Goal: Task Accomplishment & Management: Manage account settings

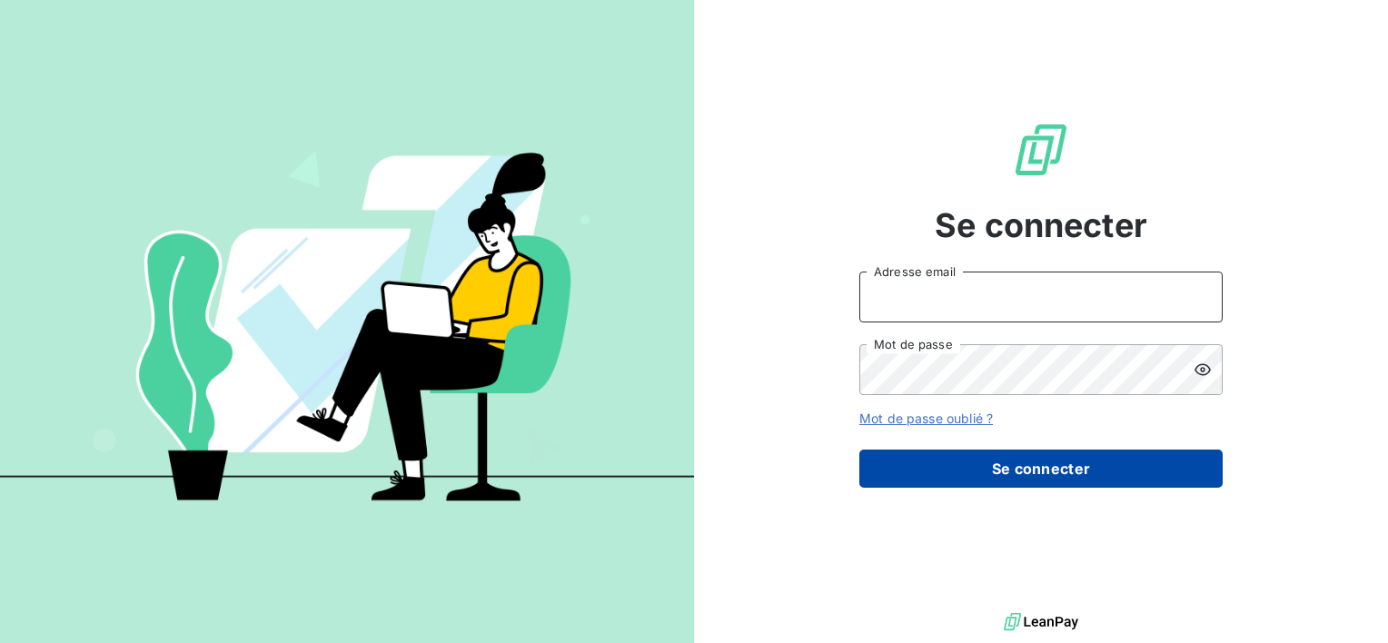
type input "[EMAIL_ADDRESS][DOMAIN_NAME]"
click at [949, 462] on button "Se connecter" at bounding box center [1040, 469] width 363 height 38
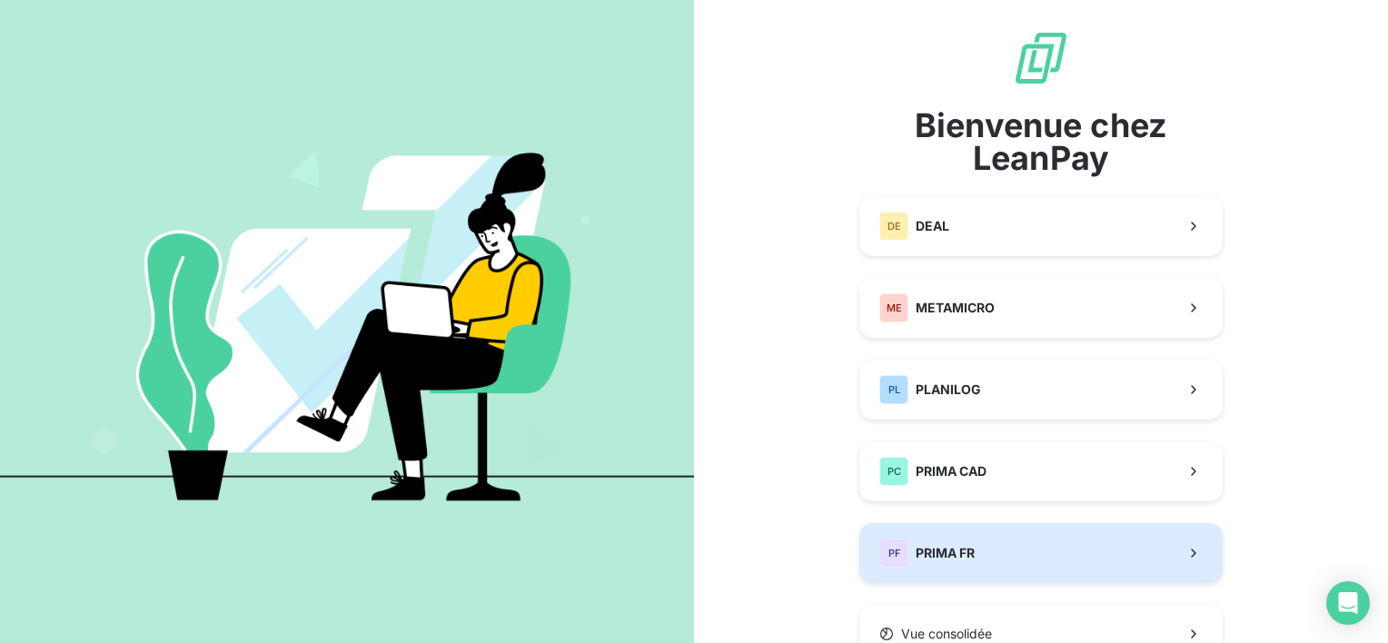
click at [1038, 551] on button "PF PRIMA FR" at bounding box center [1040, 553] width 363 height 60
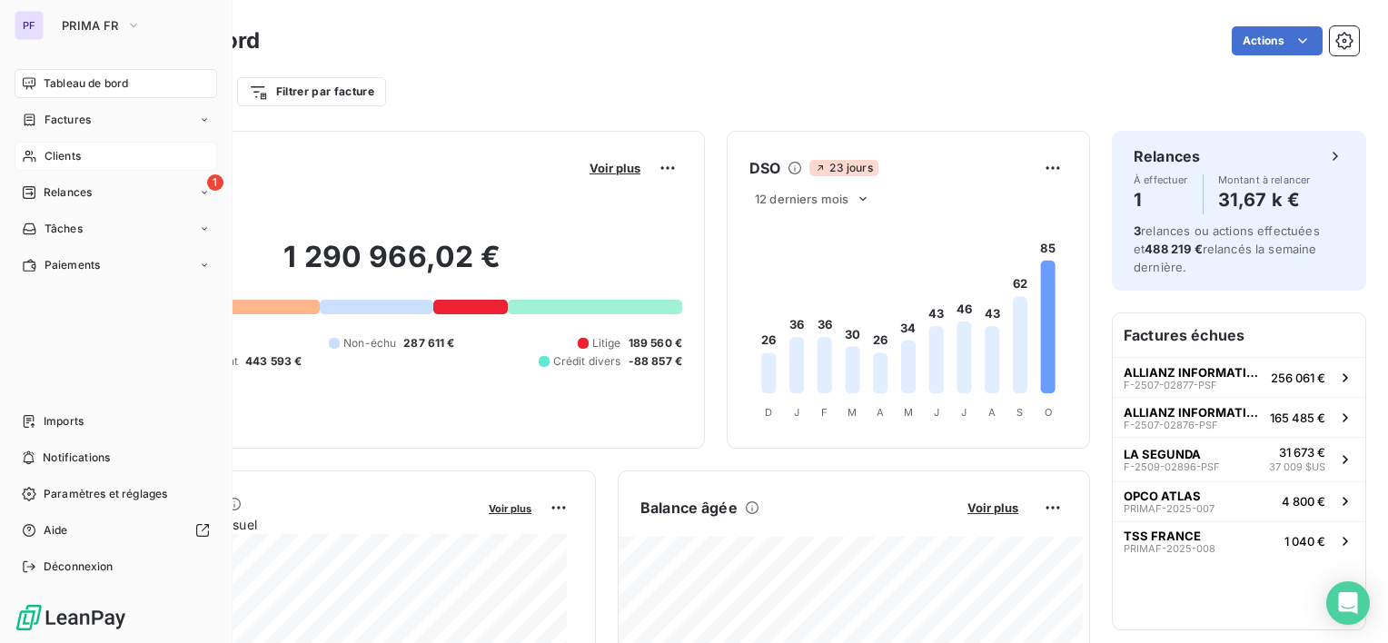
click at [58, 162] on span "Clients" at bounding box center [63, 156] width 36 height 16
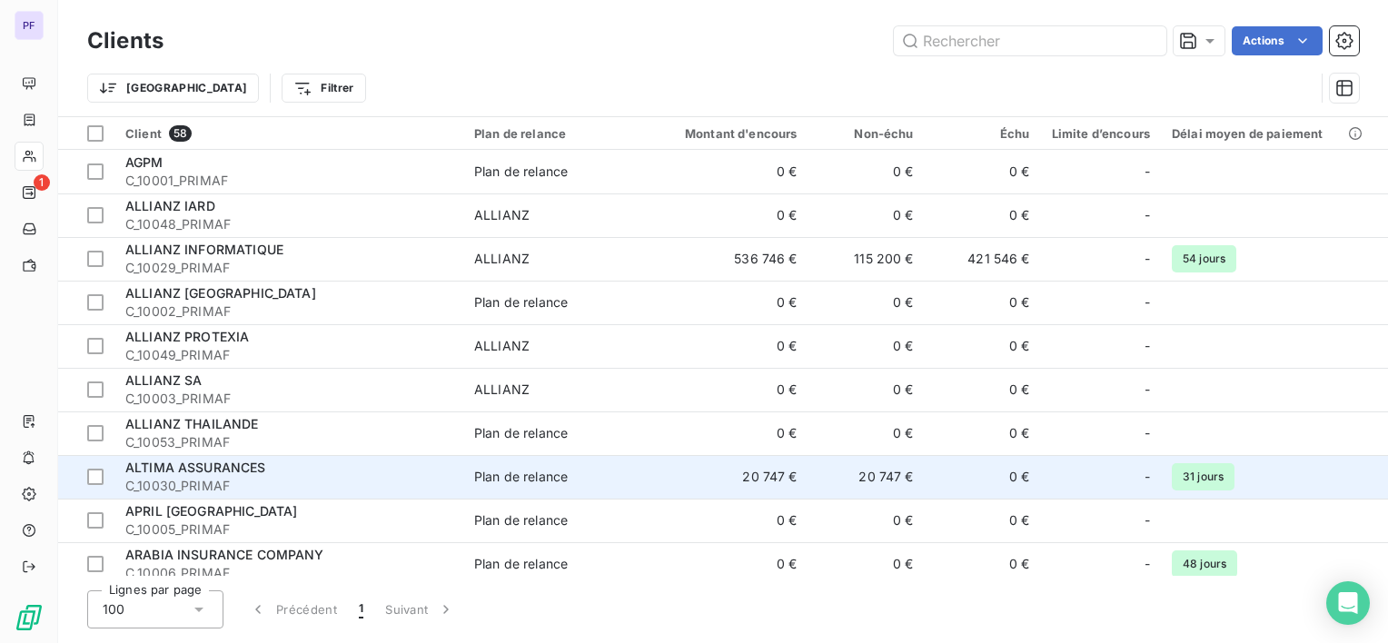
click at [400, 491] on span "C_10030_PRIMAF" at bounding box center [288, 486] width 327 height 18
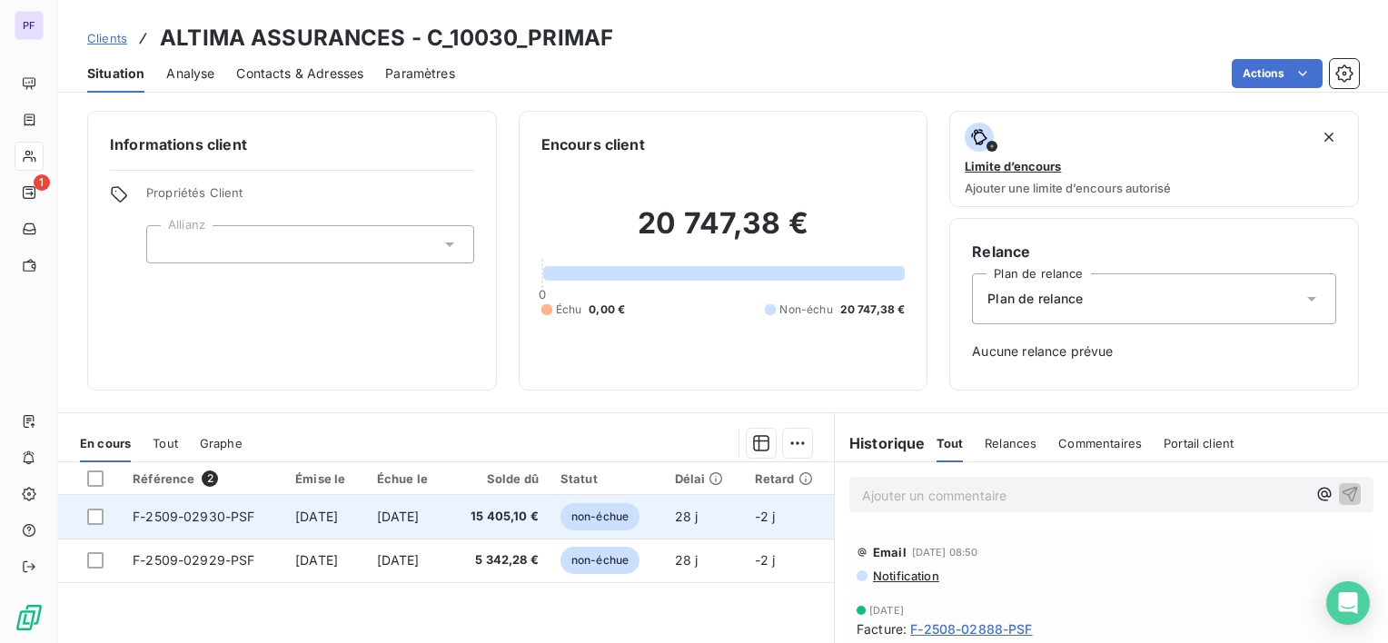
click at [640, 507] on span "non-échue" at bounding box center [600, 516] width 79 height 27
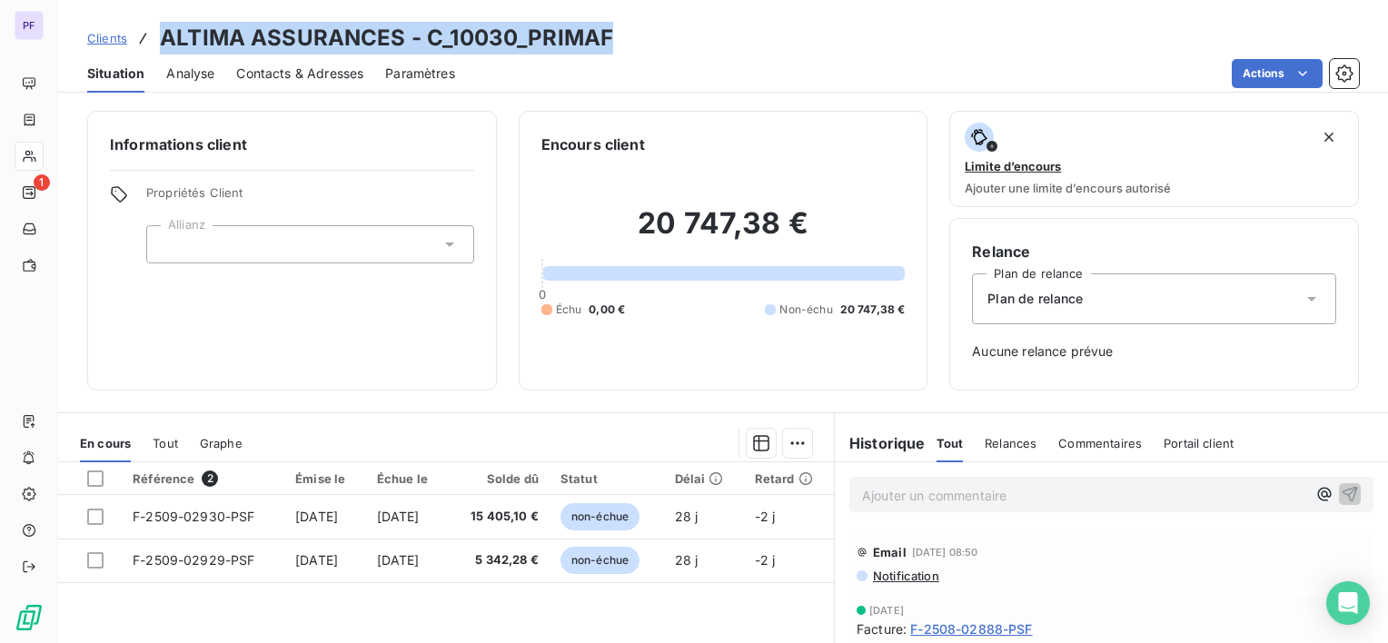
drag, startPoint x: 164, startPoint y: 43, endPoint x: 606, endPoint y: 22, distance: 442.0
click at [606, 22] on h3 "ALTIMA ASSURANCES - C_10030_PRIMAF" at bounding box center [386, 38] width 453 height 33
copy h3 "ALTIMA ASSURANCES - C_10030_PRIMAF"
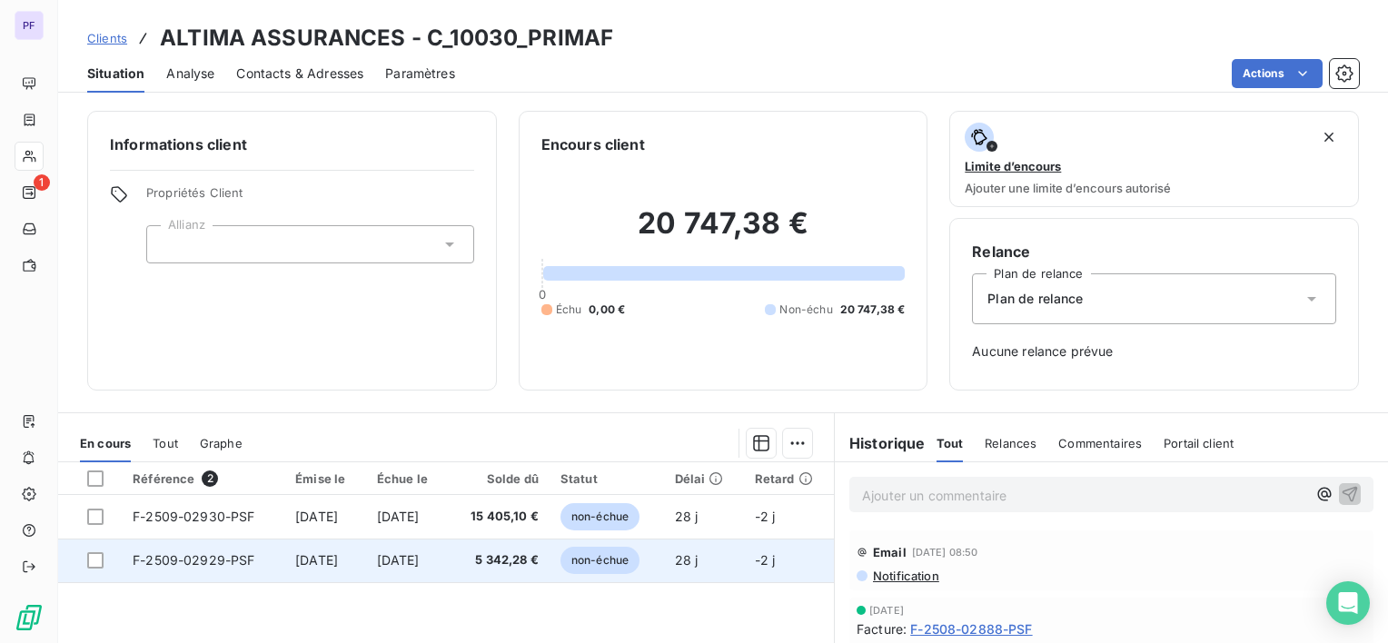
click at [582, 561] on span "non-échue" at bounding box center [600, 560] width 79 height 27
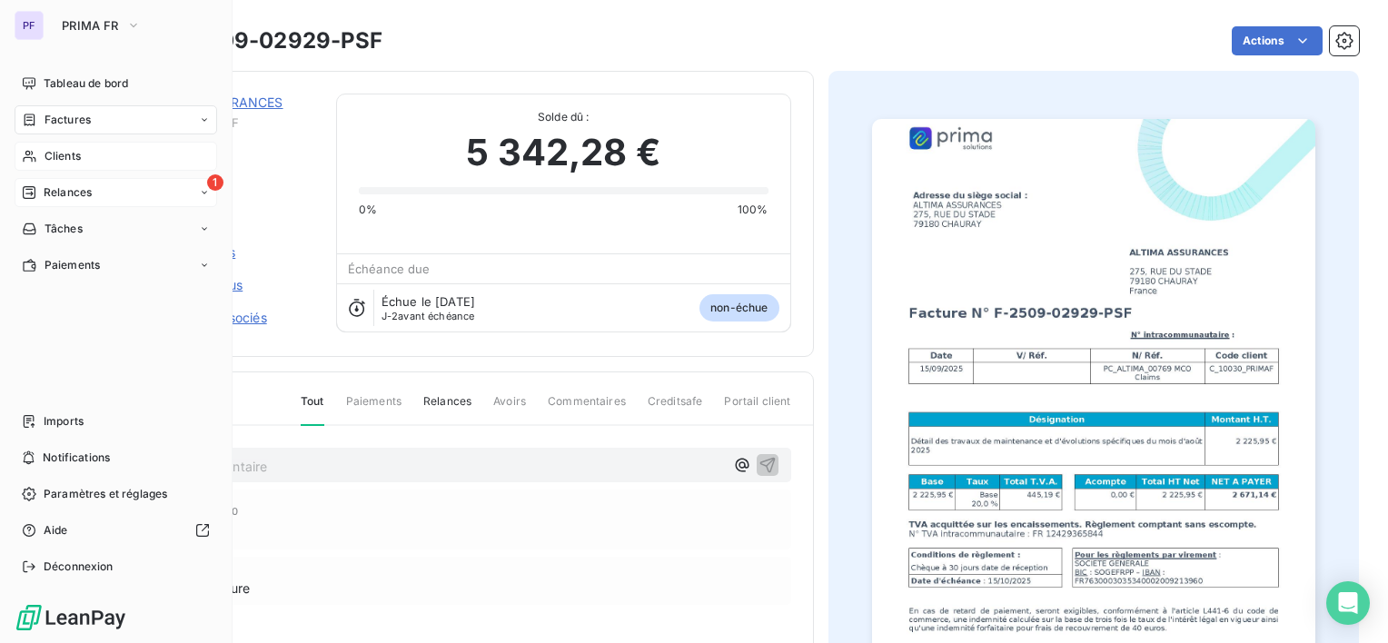
click at [78, 190] on span "Relances" at bounding box center [68, 192] width 48 height 16
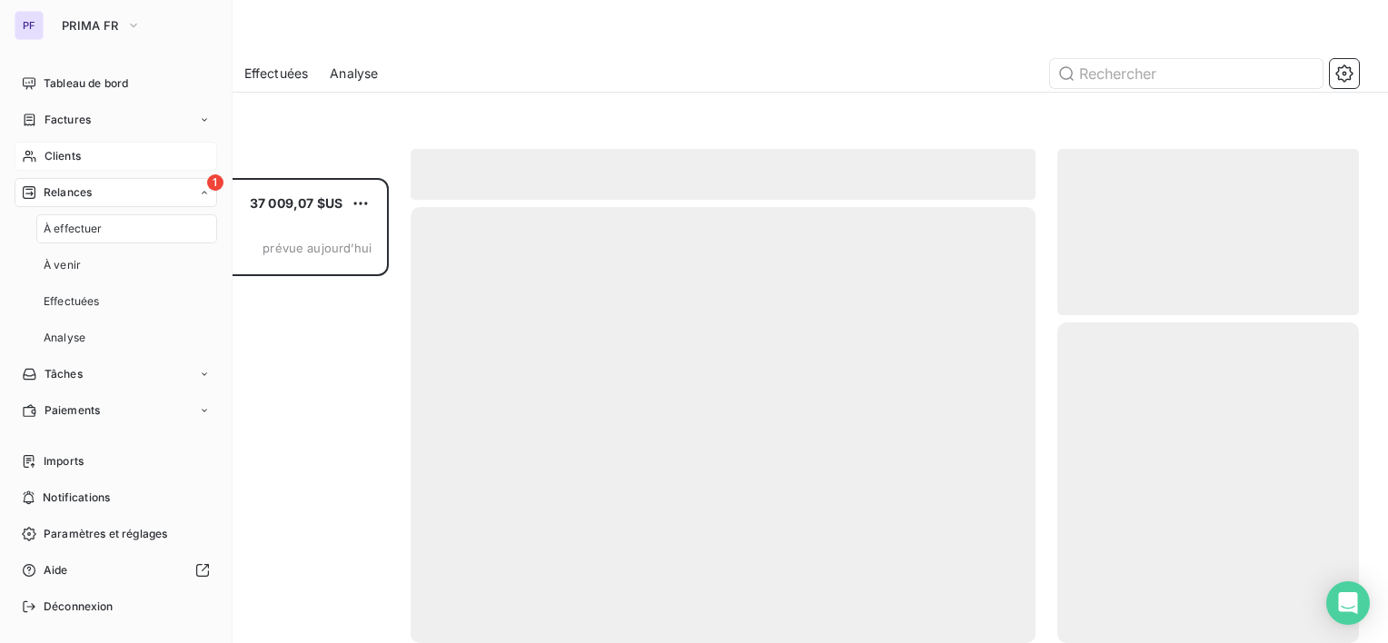
scroll to position [451, 287]
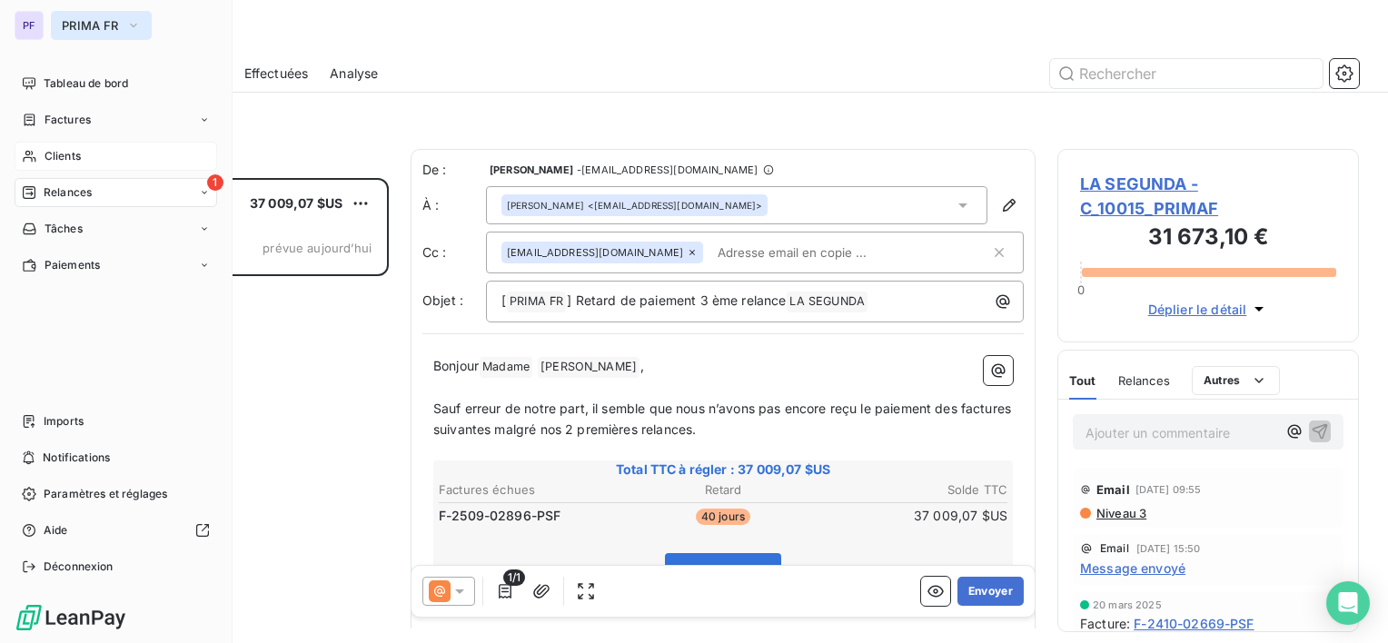
click at [64, 15] on button "PRIMA FR" at bounding box center [101, 25] width 101 height 29
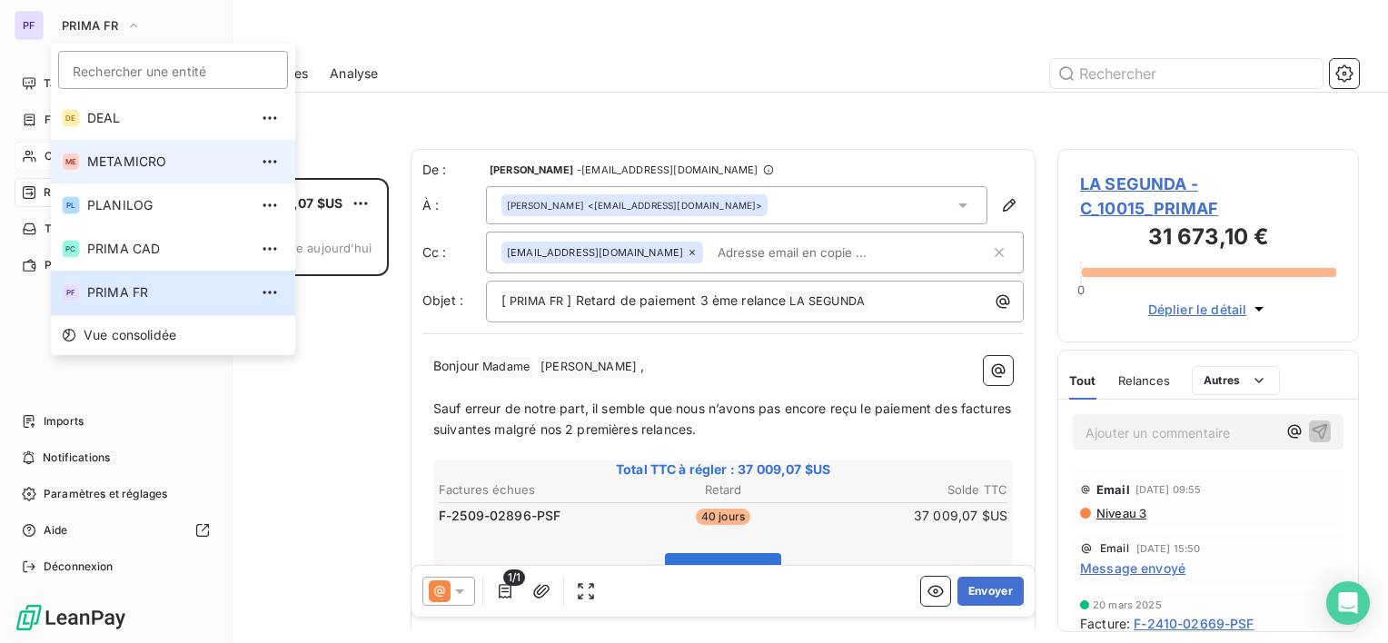
click at [128, 164] on span "METAMICRO" at bounding box center [167, 162] width 161 height 18
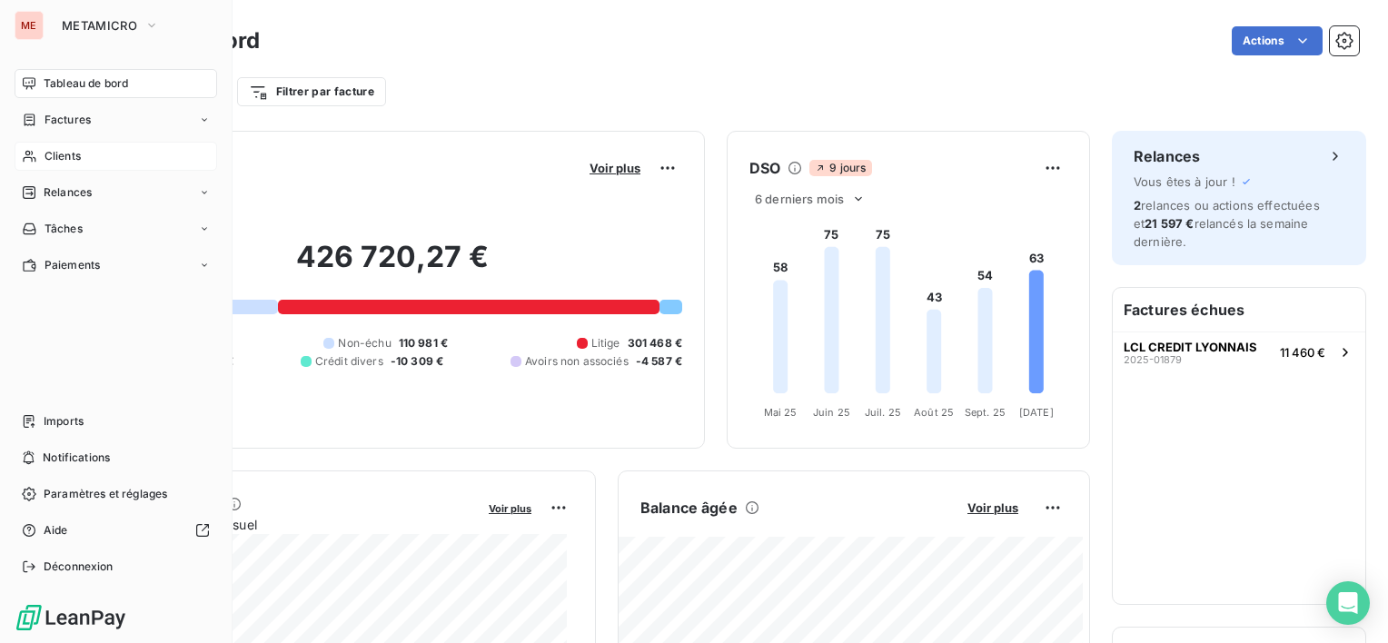
click at [65, 156] on span "Clients" at bounding box center [63, 156] width 36 height 16
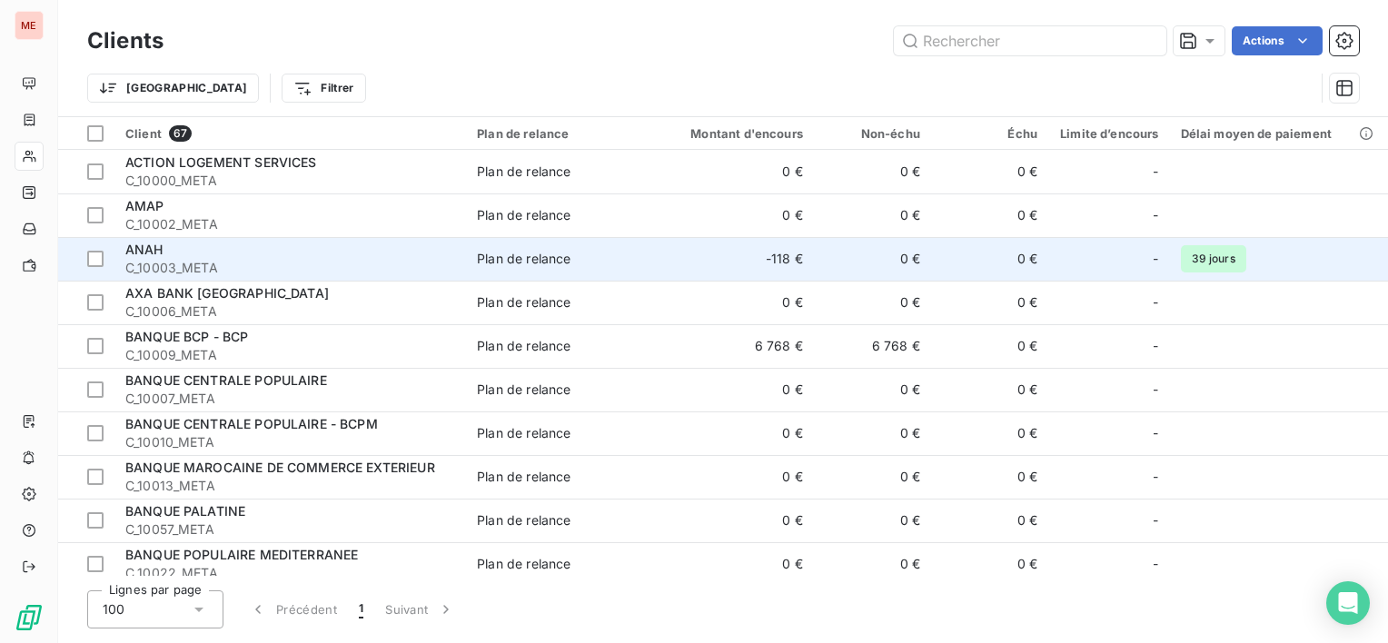
click at [263, 256] on div "ANAH" at bounding box center [290, 250] width 330 height 18
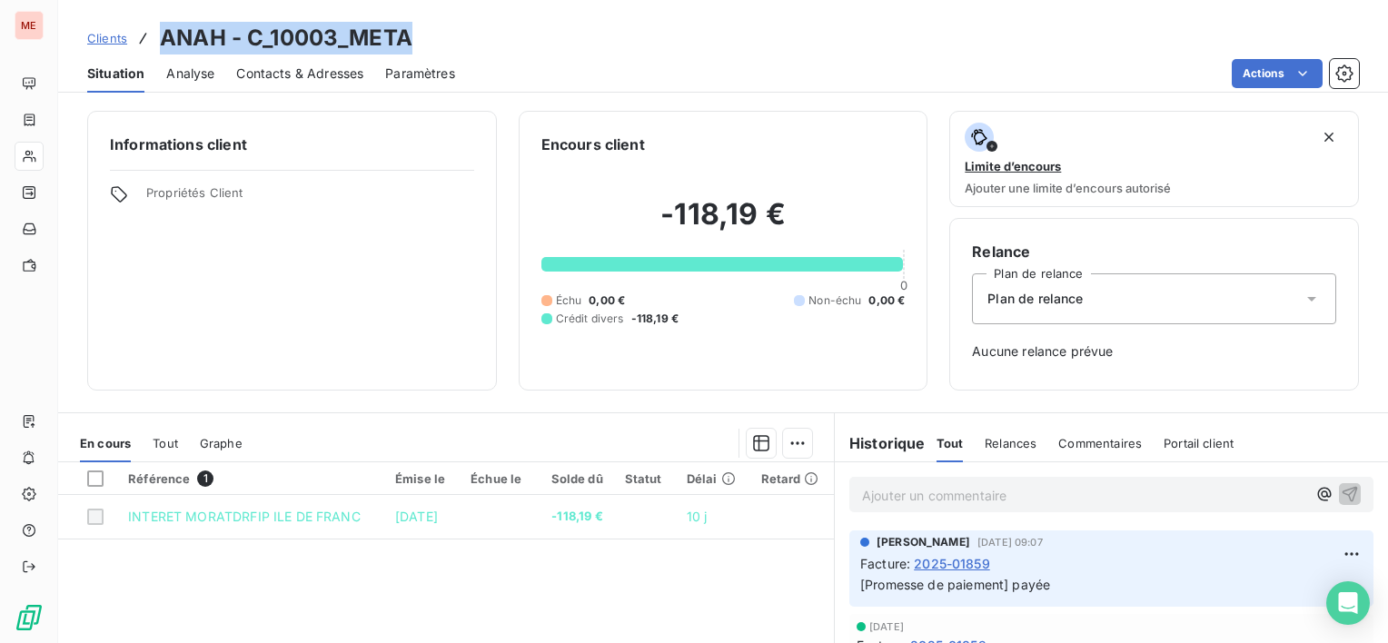
drag, startPoint x: 166, startPoint y: 32, endPoint x: 414, endPoint y: 25, distance: 248.1
click at [414, 25] on div "Clients ANAH - C_10003_META" at bounding box center [723, 38] width 1330 height 33
copy h3 "ANAH - C_10003_META"
